Goal: Task Accomplishment & Management: Manage account settings

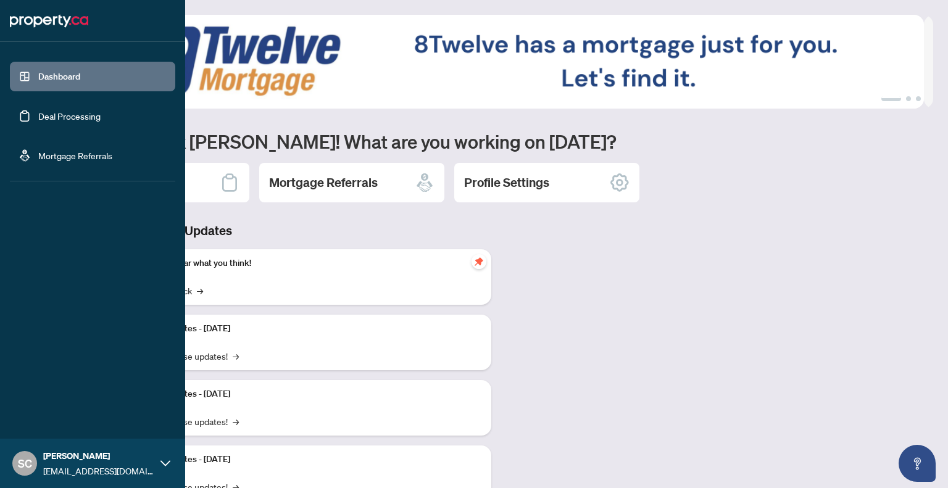
click at [47, 119] on link "Deal Processing" at bounding box center [69, 115] width 62 height 11
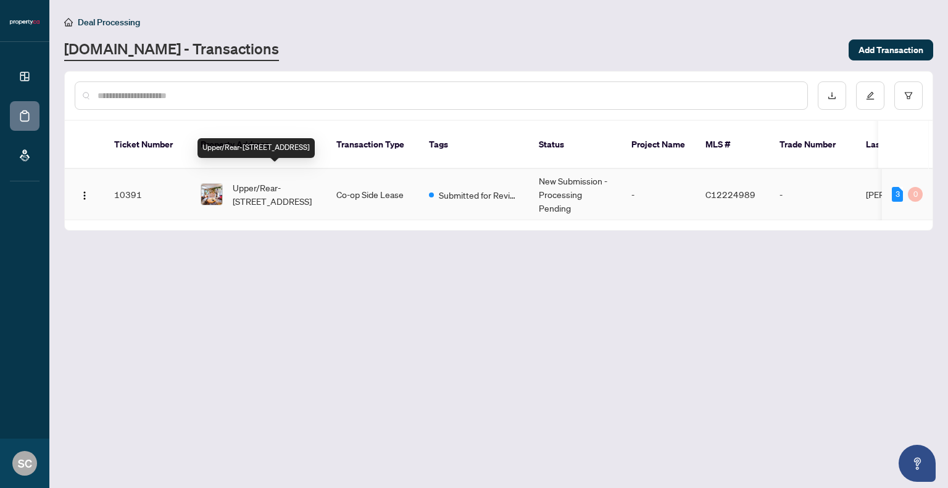
click at [252, 181] on span "Upper/Rear-[STREET_ADDRESS]" at bounding box center [275, 194] width 84 height 27
